Goal: Task Accomplishment & Management: Manage account settings

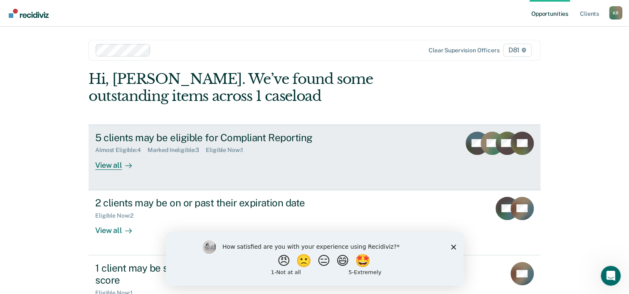
click at [274, 143] on div "5 clients may be eligible for Compliant Reporting" at bounding box center [241, 138] width 292 height 12
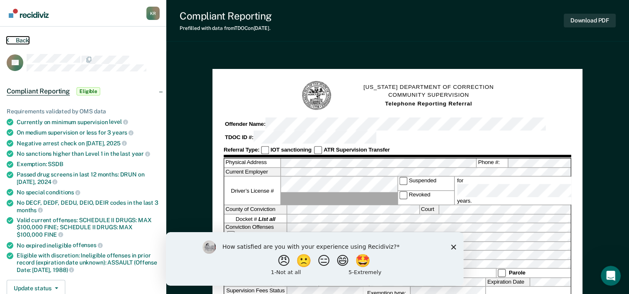
click at [20, 38] on button "Back" at bounding box center [18, 40] width 22 height 7
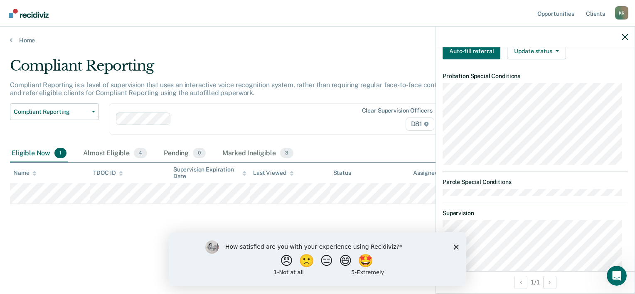
scroll to position [82, 0]
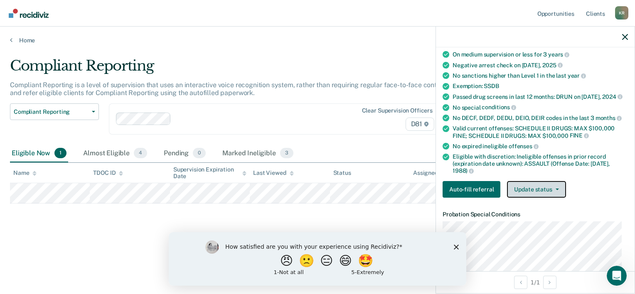
click at [519, 195] on button "Update status" at bounding box center [536, 189] width 59 height 17
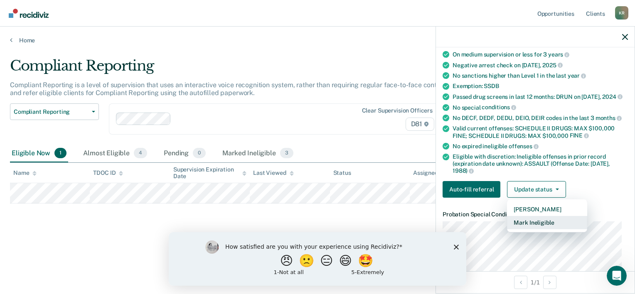
click at [531, 230] on button "Mark Ineligible" at bounding box center [547, 222] width 80 height 13
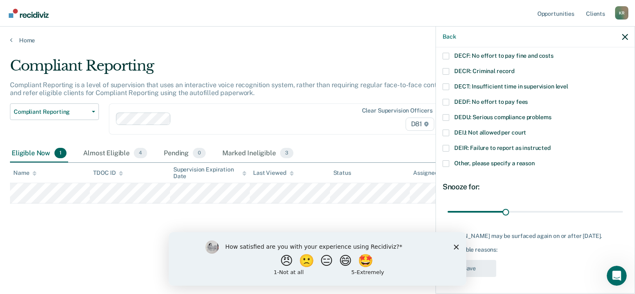
scroll to position [64, 0]
drag, startPoint x: 506, startPoint y: 205, endPoint x: 641, endPoint y: 200, distance: 135.7
type input "90"
click at [623, 205] on input "range" at bounding box center [535, 212] width 175 height 15
click at [456, 245] on icon "Close survey" at bounding box center [456, 247] width 5 height 5
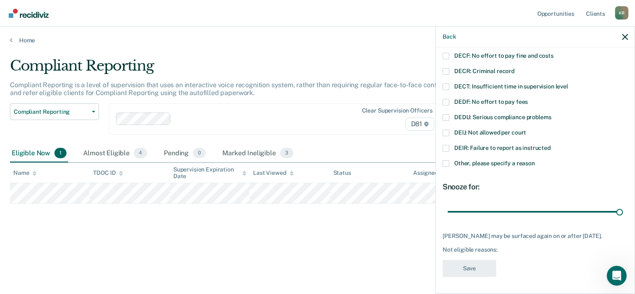
click at [466, 160] on span "Other, please specify a reason" at bounding box center [495, 163] width 81 height 7
click at [535, 161] on input "Other, please specify a reason" at bounding box center [535, 161] width 0 height 0
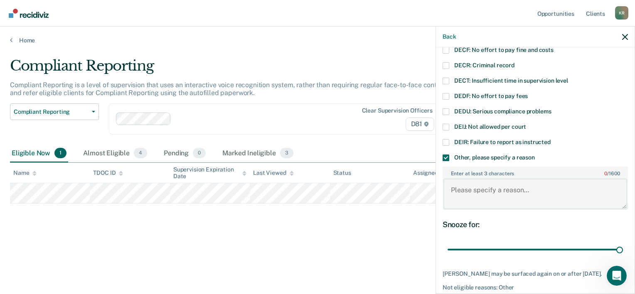
click at [480, 201] on textarea "Enter at least 3 characters 0 / 1600" at bounding box center [536, 194] width 184 height 31
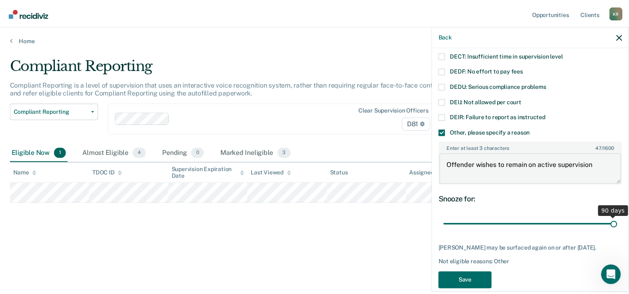
scroll to position [106, 0]
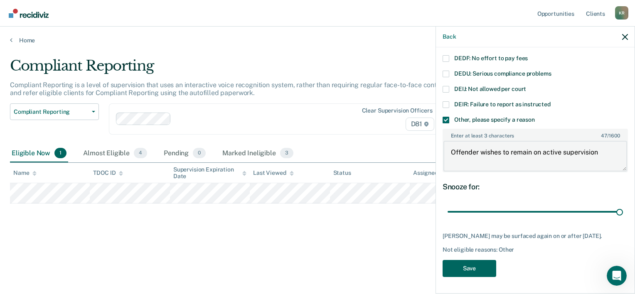
type textarea "Offender wishes to remain on active supervision"
click at [459, 266] on button "Save" at bounding box center [470, 268] width 54 height 17
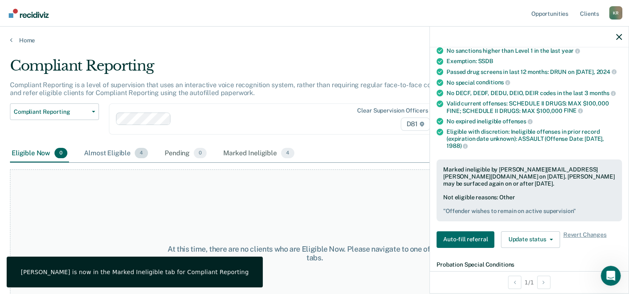
click at [125, 149] on div "Almost Eligible 4" at bounding box center [115, 154] width 67 height 18
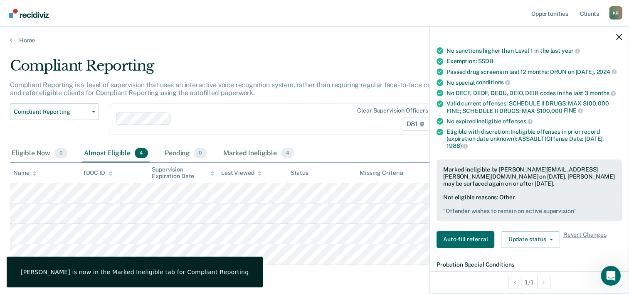
click at [303, 106] on div "Clear supervision officers D81" at bounding box center [274, 119] width 330 height 31
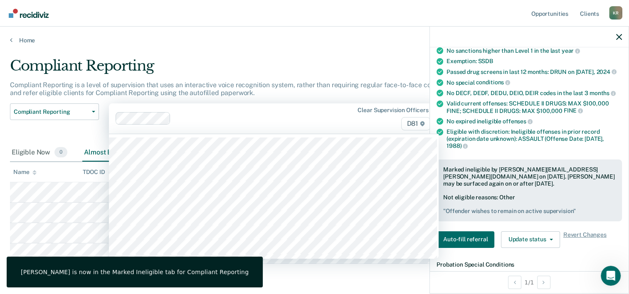
click at [304, 75] on div "Compliant Reporting" at bounding box center [246, 69] width 472 height 24
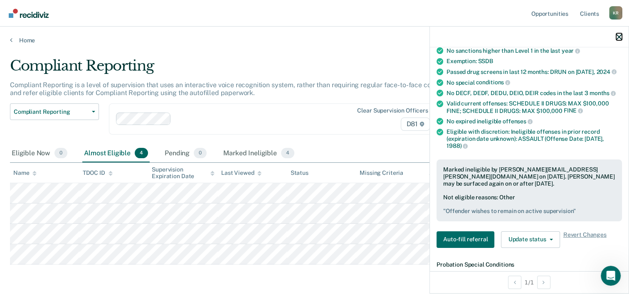
click at [619, 33] on button "button" at bounding box center [619, 36] width 6 height 7
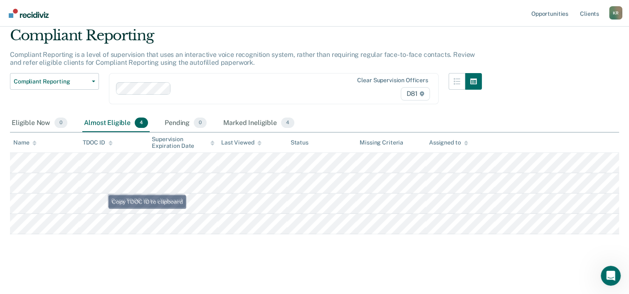
scroll to position [47, 0]
click at [262, 114] on div "Marked Ineligible 4" at bounding box center [259, 123] width 74 height 18
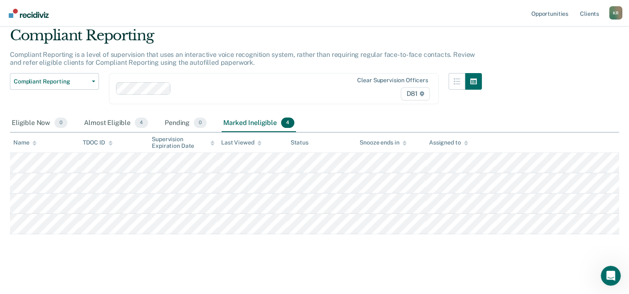
scroll to position [30, 0]
click at [22, 124] on div "Eligible Now 0" at bounding box center [39, 124] width 59 height 18
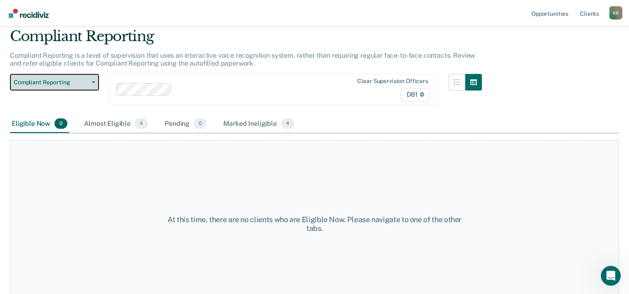
click at [66, 84] on span "Compliant Reporting" at bounding box center [51, 82] width 75 height 7
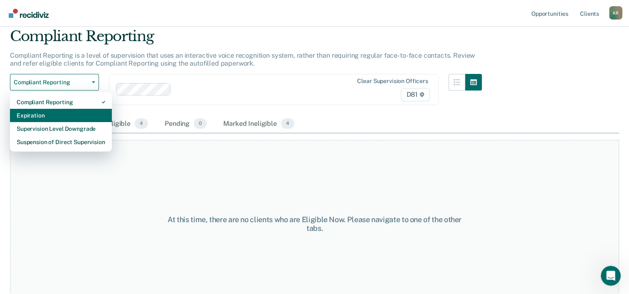
click at [67, 116] on div "Expiration" at bounding box center [61, 115] width 89 height 13
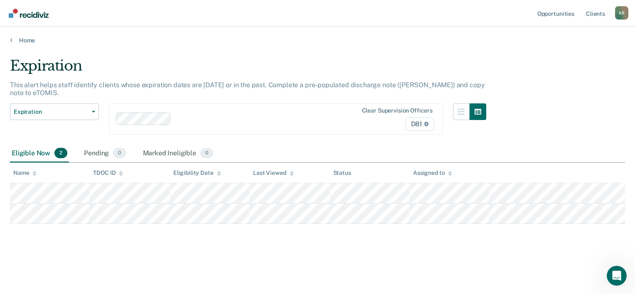
click at [121, 266] on main "Expiration This alert helps staff identify clients whose expiration dates are […" at bounding box center [317, 168] width 635 height 248
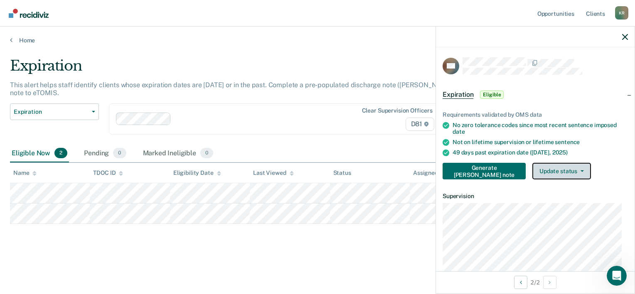
click at [558, 169] on button "Update status" at bounding box center [562, 171] width 59 height 17
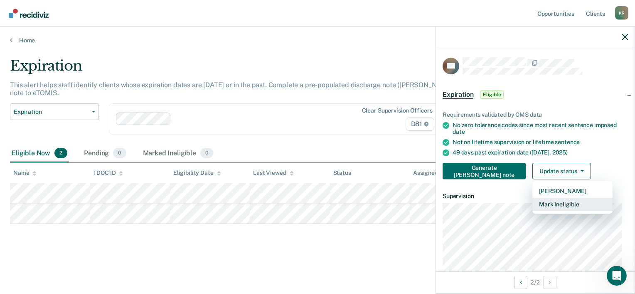
click at [557, 209] on button "Mark Ineligible" at bounding box center [573, 204] width 80 height 13
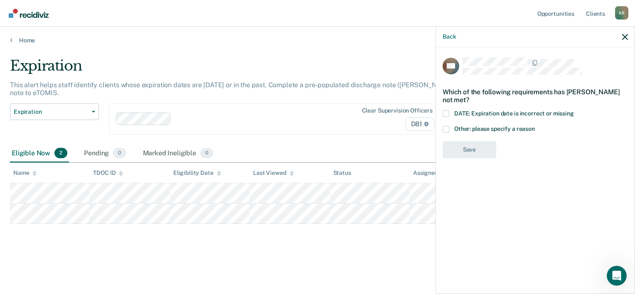
click at [456, 131] on span "Other: please specify a reason" at bounding box center [495, 129] width 81 height 7
click at [535, 126] on input "Other: please specify a reason" at bounding box center [535, 126] width 0 height 0
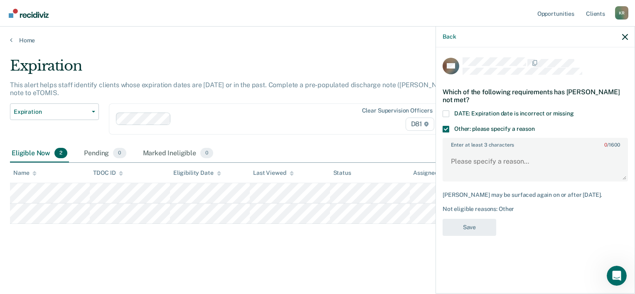
click at [450, 114] on label "DATE: Expiration date is incorrect or missing" at bounding box center [535, 115] width 185 height 9
click at [574, 111] on input "DATE: Expiration date is incorrect or missing" at bounding box center [574, 111] width 0 height 0
click at [451, 129] on label "Other: please specify a reason" at bounding box center [535, 130] width 185 height 9
click at [535, 126] on input "Other: please specify a reason" at bounding box center [535, 126] width 0 height 0
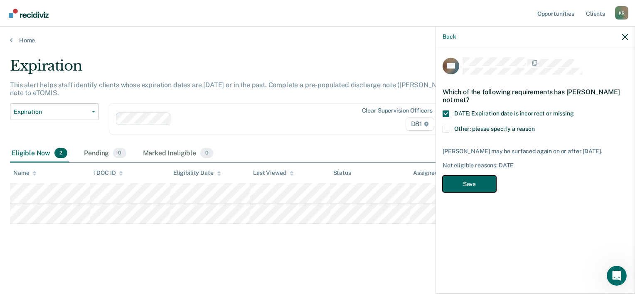
click at [458, 191] on button "Save" at bounding box center [470, 184] width 54 height 17
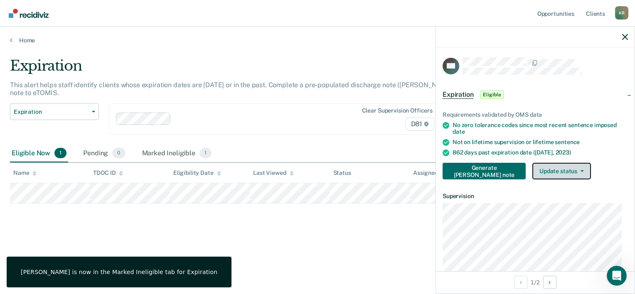
click at [533, 173] on button "Update status" at bounding box center [562, 171] width 59 height 17
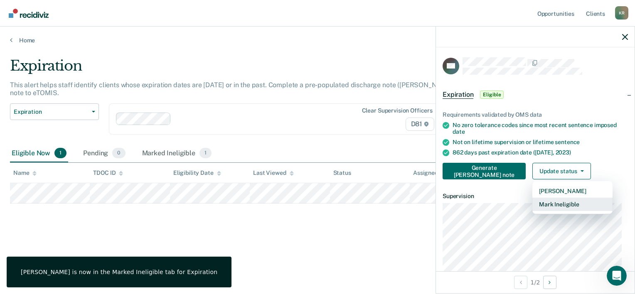
click at [536, 206] on button "Mark Ineligible" at bounding box center [573, 204] width 80 height 13
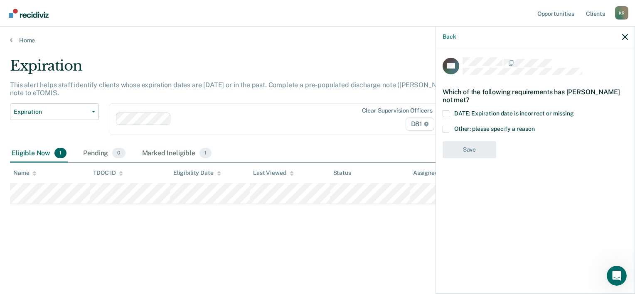
click at [457, 114] on span "DATE: Expiration date is incorrect or missing" at bounding box center [515, 113] width 120 height 7
click at [574, 111] on input "DATE: Expiration date is incorrect or missing" at bounding box center [574, 111] width 0 height 0
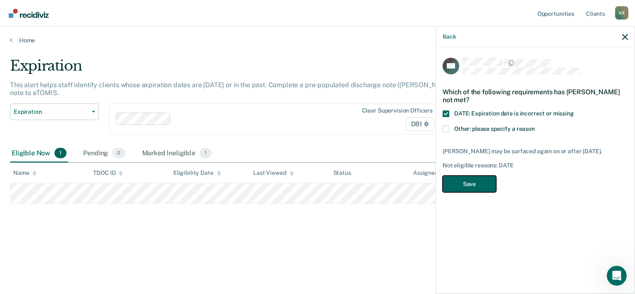
click at [469, 183] on button "Save" at bounding box center [470, 184] width 54 height 17
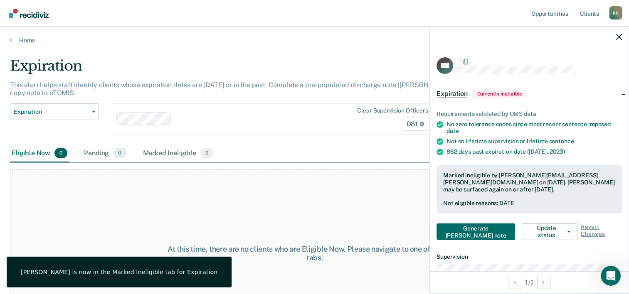
drag, startPoint x: 256, startPoint y: 131, endPoint x: 220, endPoint y: 119, distance: 37.7
click at [254, 129] on div "Clear supervision officers D81" at bounding box center [274, 119] width 330 height 31
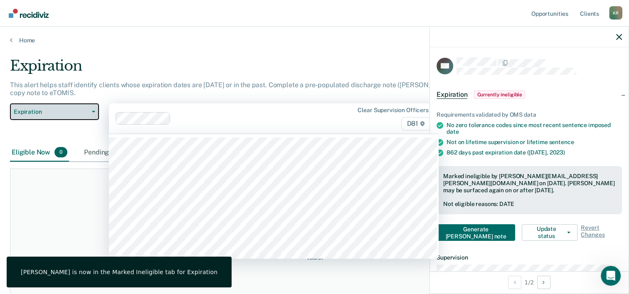
click at [87, 112] on span "Expiration" at bounding box center [51, 112] width 75 height 7
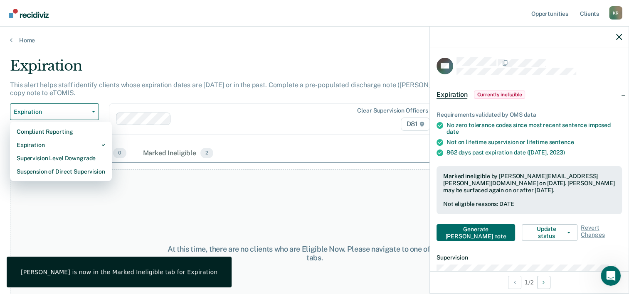
click at [125, 86] on p "This alert helps staff identify clients whose expiration dates are [DATE] or in…" at bounding box center [239, 89] width 458 height 16
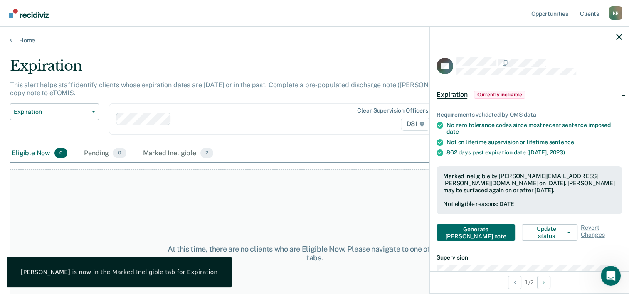
click at [89, 100] on div "This alert helps staff identify clients whose expiration dates are [DATE] or in…" at bounding box center [246, 92] width 472 height 22
click at [90, 117] on button "Expiration" at bounding box center [54, 112] width 89 height 17
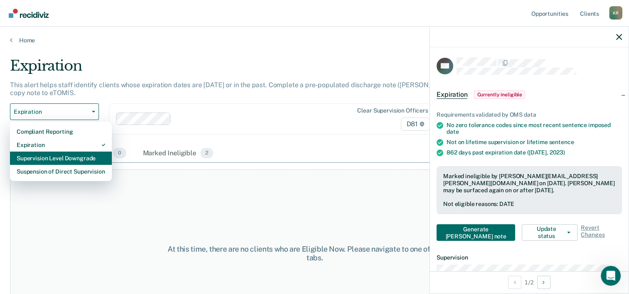
click at [83, 159] on div "Supervision Level Downgrade" at bounding box center [61, 158] width 89 height 13
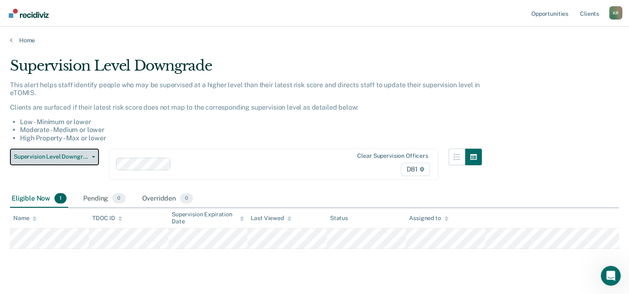
scroll to position [14, 0]
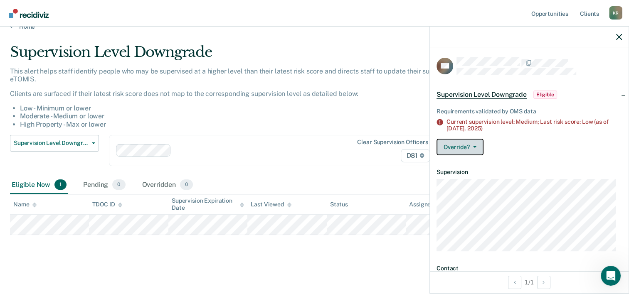
click at [468, 150] on button "Override?" at bounding box center [460, 147] width 47 height 17
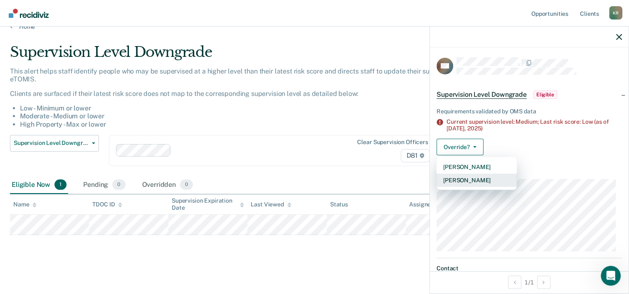
click at [475, 181] on button "[PERSON_NAME]" at bounding box center [477, 180] width 80 height 13
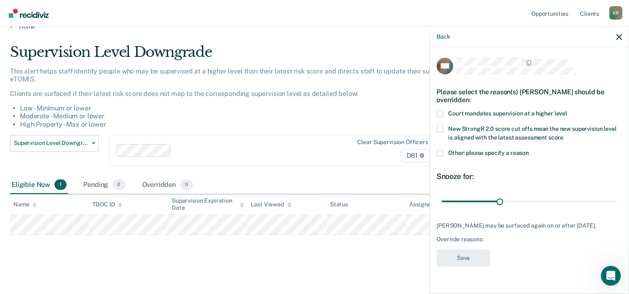
click at [450, 154] on span "Other: please specify a reason" at bounding box center [488, 153] width 81 height 7
click at [529, 150] on input "Other: please specify a reason" at bounding box center [529, 150] width 0 height 0
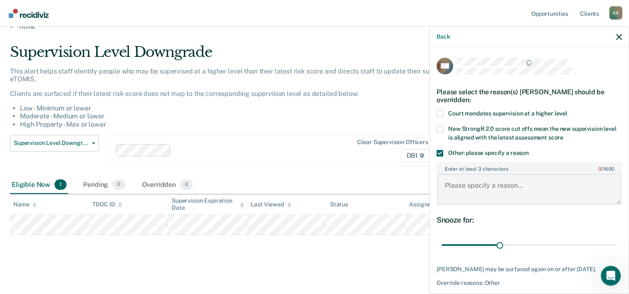
click at [481, 187] on textarea "Enter at least 3 characters 0 / 1600" at bounding box center [529, 189] width 184 height 31
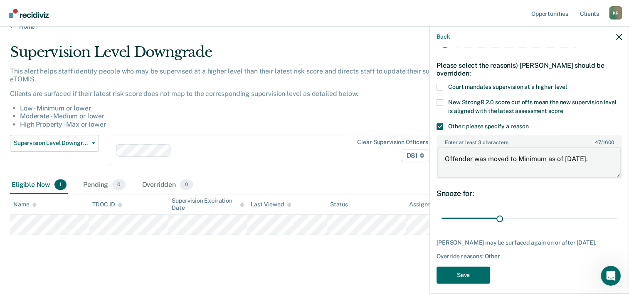
scroll to position [38, 0]
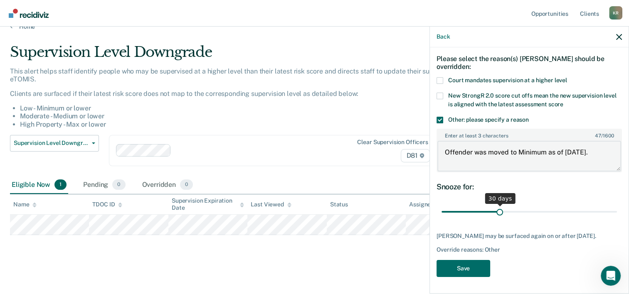
type textarea "Offender was moved to Minimum as of [DATE]."
drag, startPoint x: 497, startPoint y: 206, endPoint x: 632, endPoint y: 205, distance: 136.0
type input "90"
click at [617, 205] on input "range" at bounding box center [529, 212] width 175 height 15
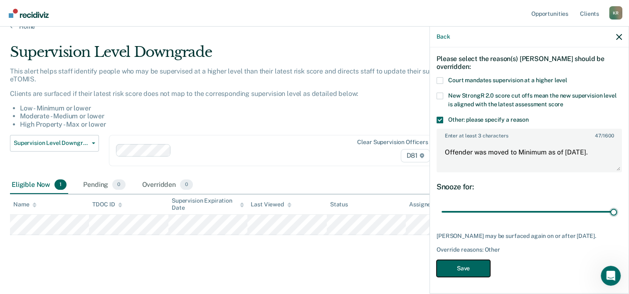
click at [473, 274] on button "Save" at bounding box center [464, 268] width 54 height 17
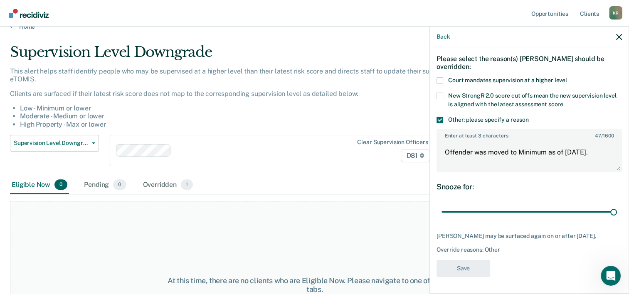
drag, startPoint x: 313, startPoint y: 181, endPoint x: 311, endPoint y: 170, distance: 11.5
click at [311, 170] on div "Supervision Level Downgrade This alert helps staff identify people who may be s…" at bounding box center [314, 131] width 609 height 175
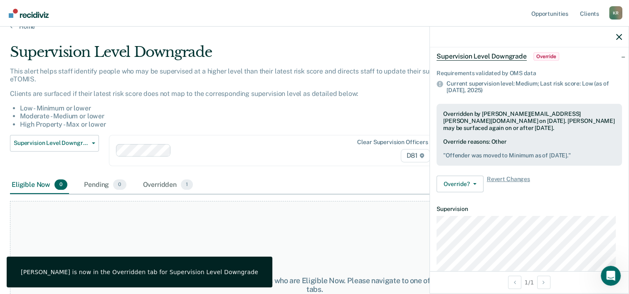
drag, startPoint x: 204, startPoint y: 133, endPoint x: 155, endPoint y: 137, distance: 49.2
click at [196, 133] on div "This alert helps staff identify people who may be supervised at a higher level …" at bounding box center [246, 101] width 472 height 68
click at [37, 146] on span "Supervision Level Downgrade" at bounding box center [51, 143] width 75 height 7
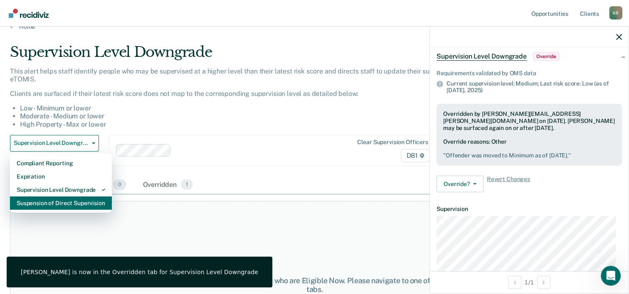
click at [52, 203] on div "Suspension of Direct Supervision" at bounding box center [61, 203] width 89 height 13
